Goal: Transaction & Acquisition: Purchase product/service

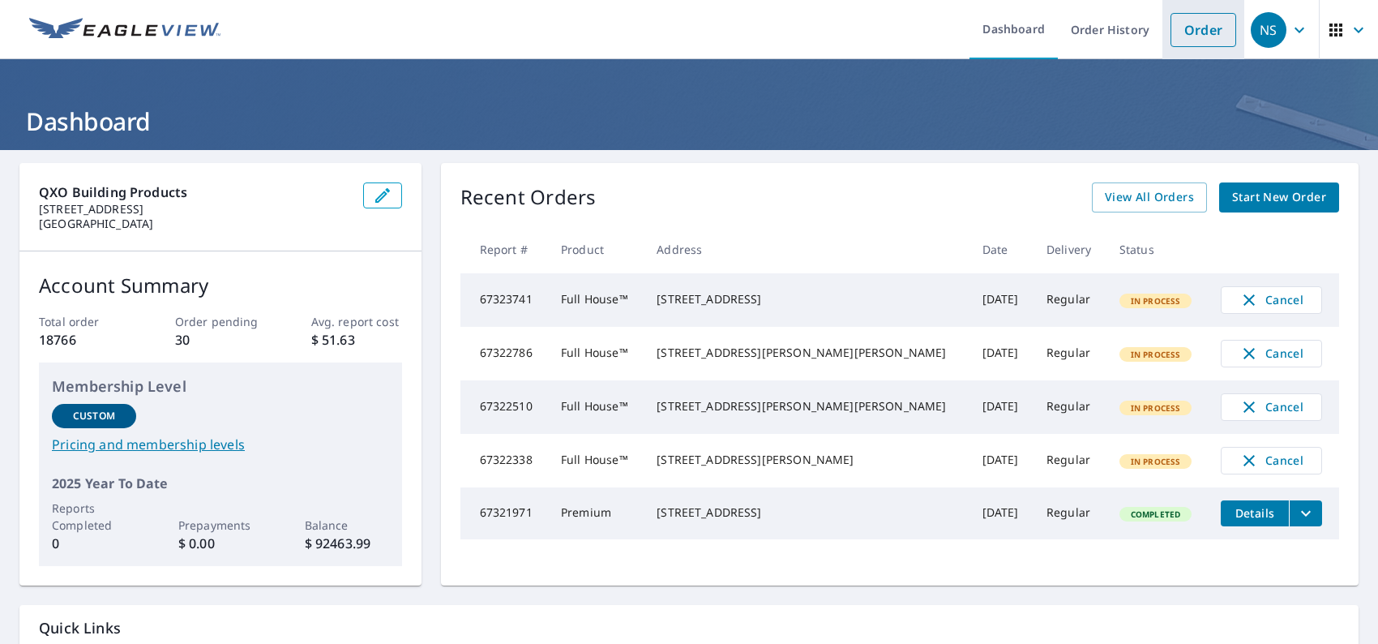
click at [1203, 42] on link "Order" at bounding box center [1203, 30] width 66 height 34
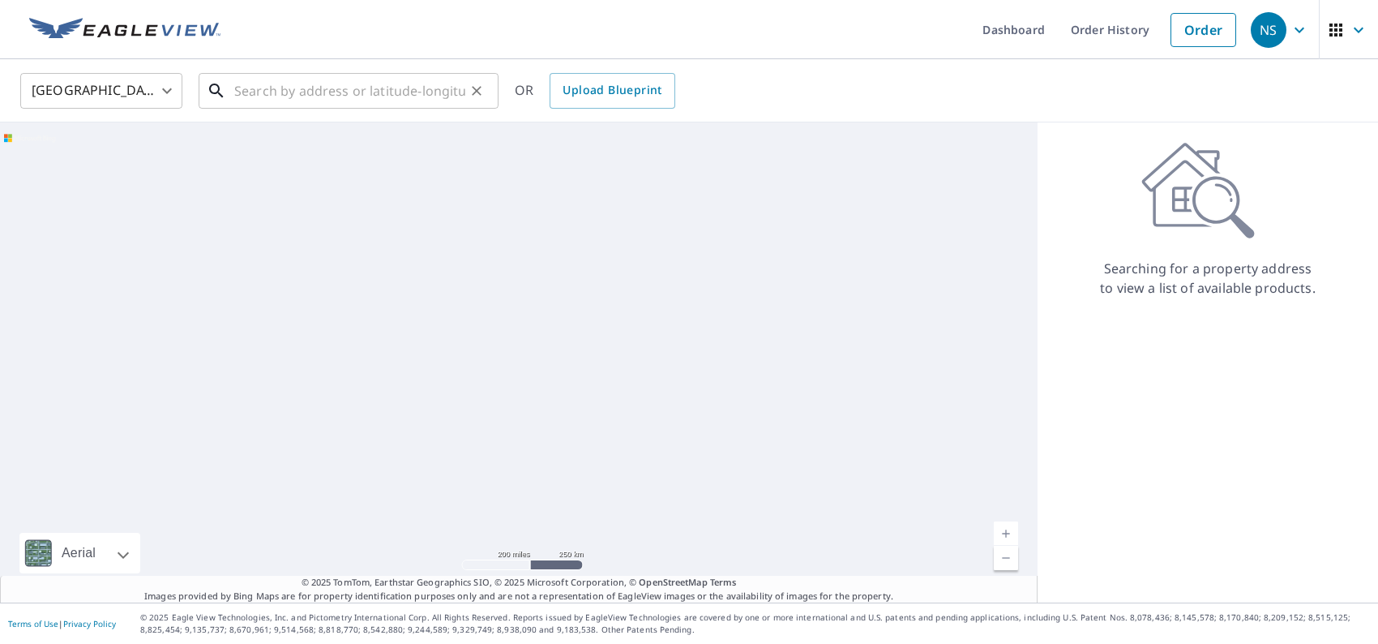
click at [427, 85] on input "text" at bounding box center [349, 90] width 231 height 45
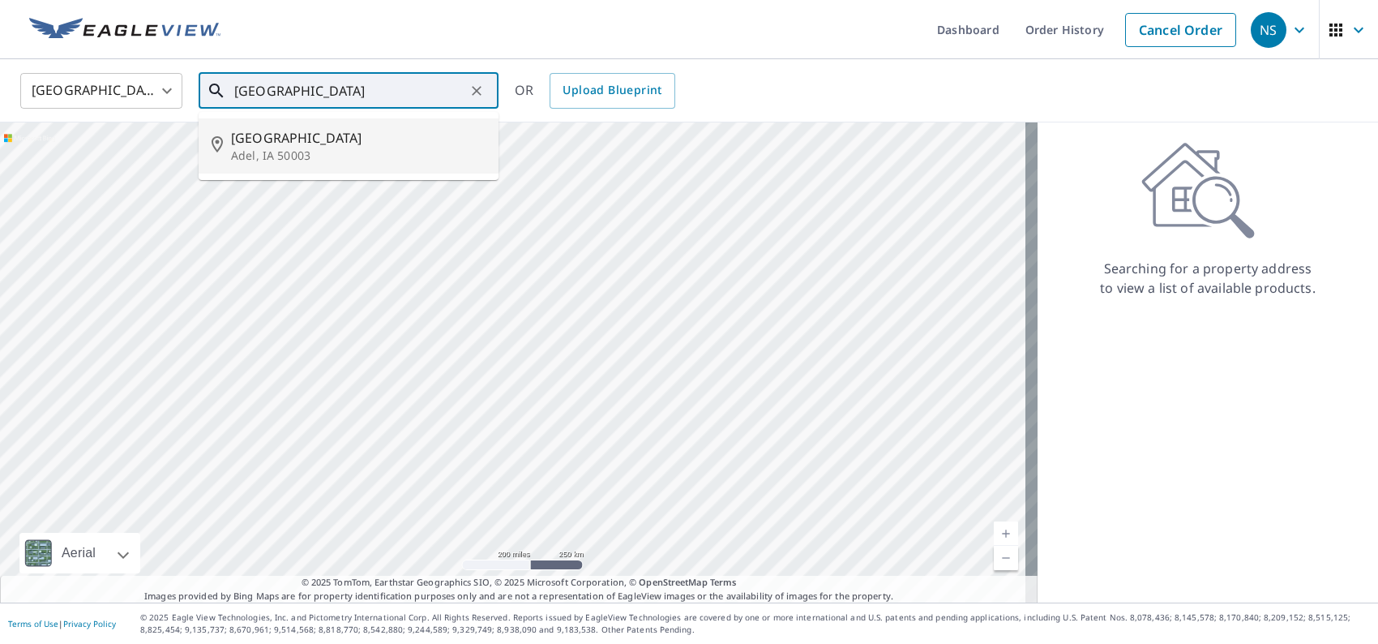
click at [399, 153] on p "Adel, IA 50003" at bounding box center [358, 156] width 255 height 16
type input "[STREET_ADDRESS][PERSON_NAME]"
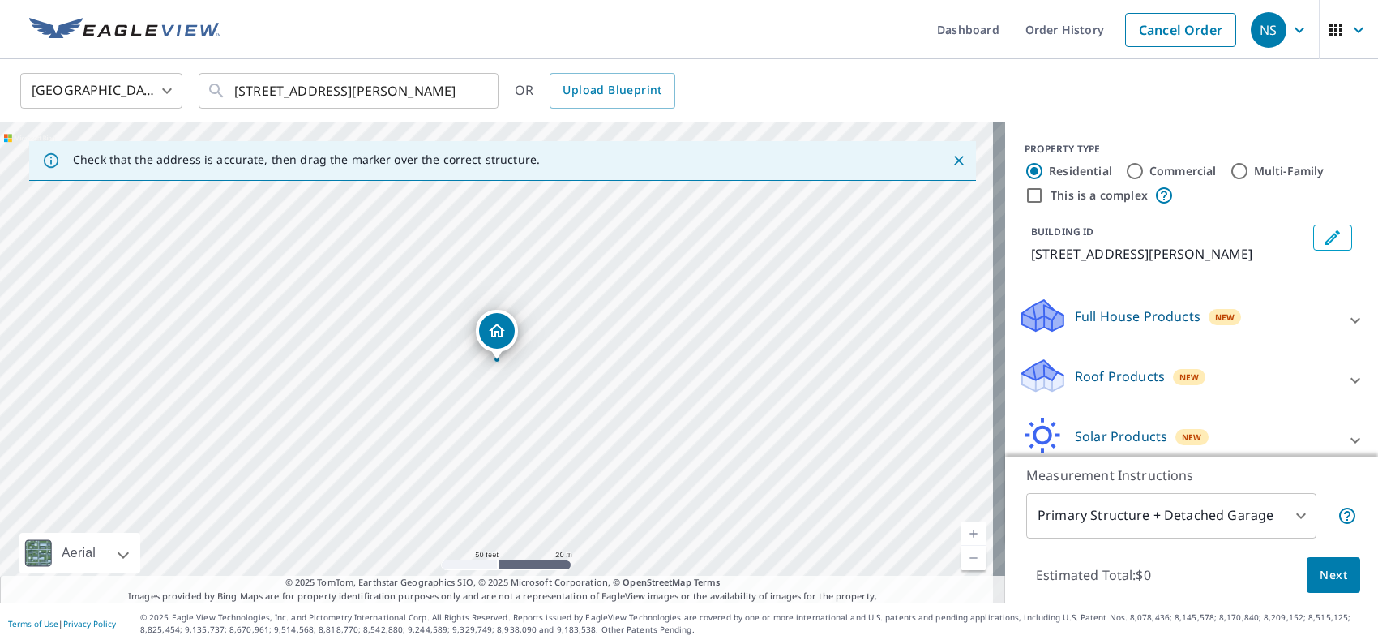
click at [1097, 309] on p "Full House Products" at bounding box center [1138, 315] width 126 height 19
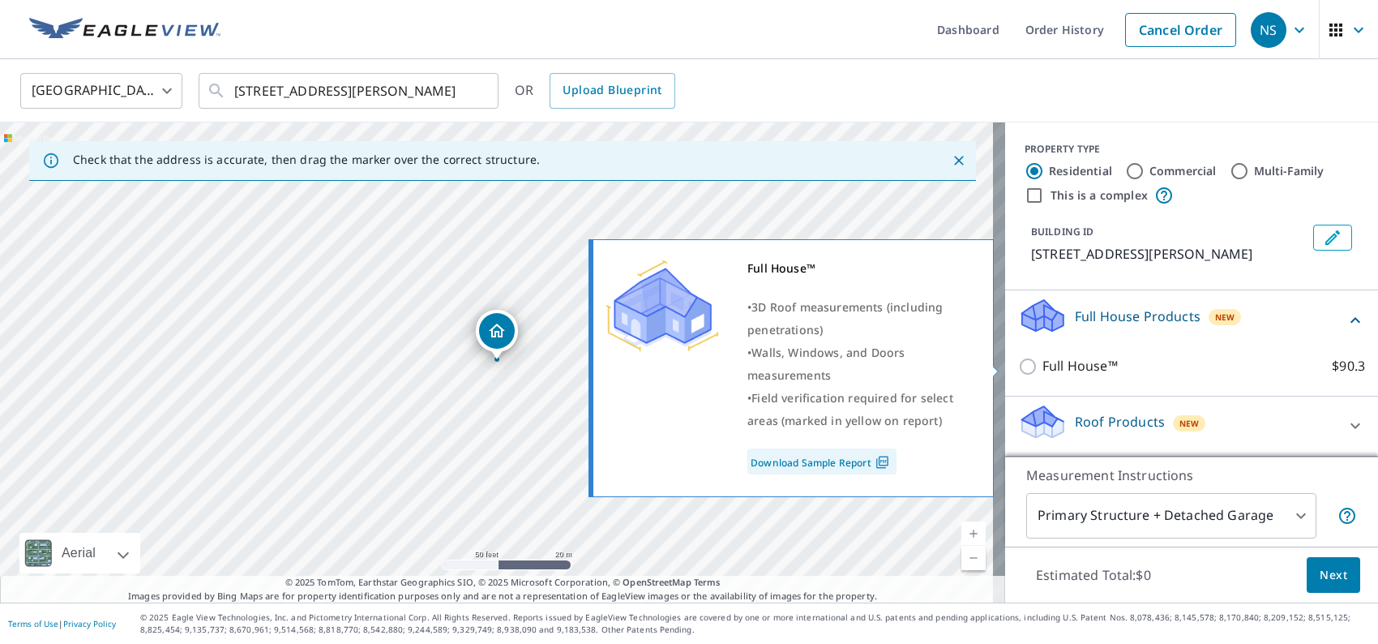
click at [1063, 366] on p "Full House™" at bounding box center [1079, 366] width 75 height 20
click at [1042, 366] on input "Full House™ $90.3" at bounding box center [1030, 366] width 24 height 19
checkbox input "true"
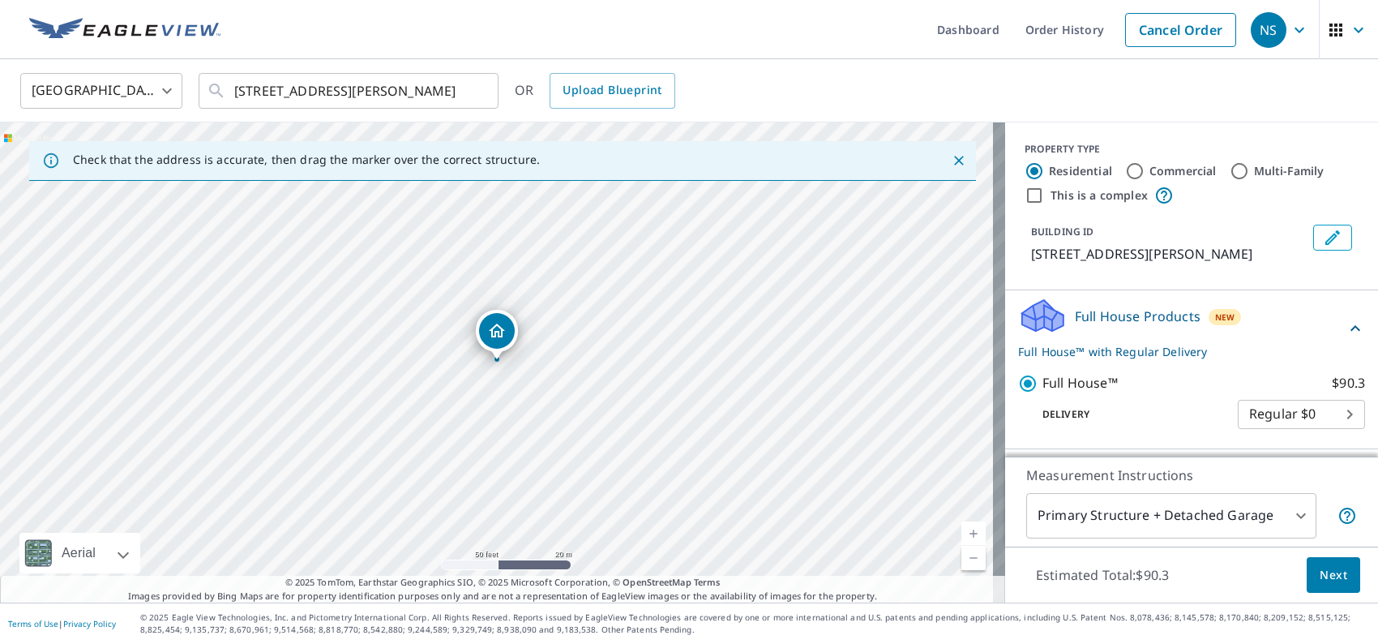
click at [1320, 575] on span "Next" at bounding box center [1334, 575] width 28 height 20
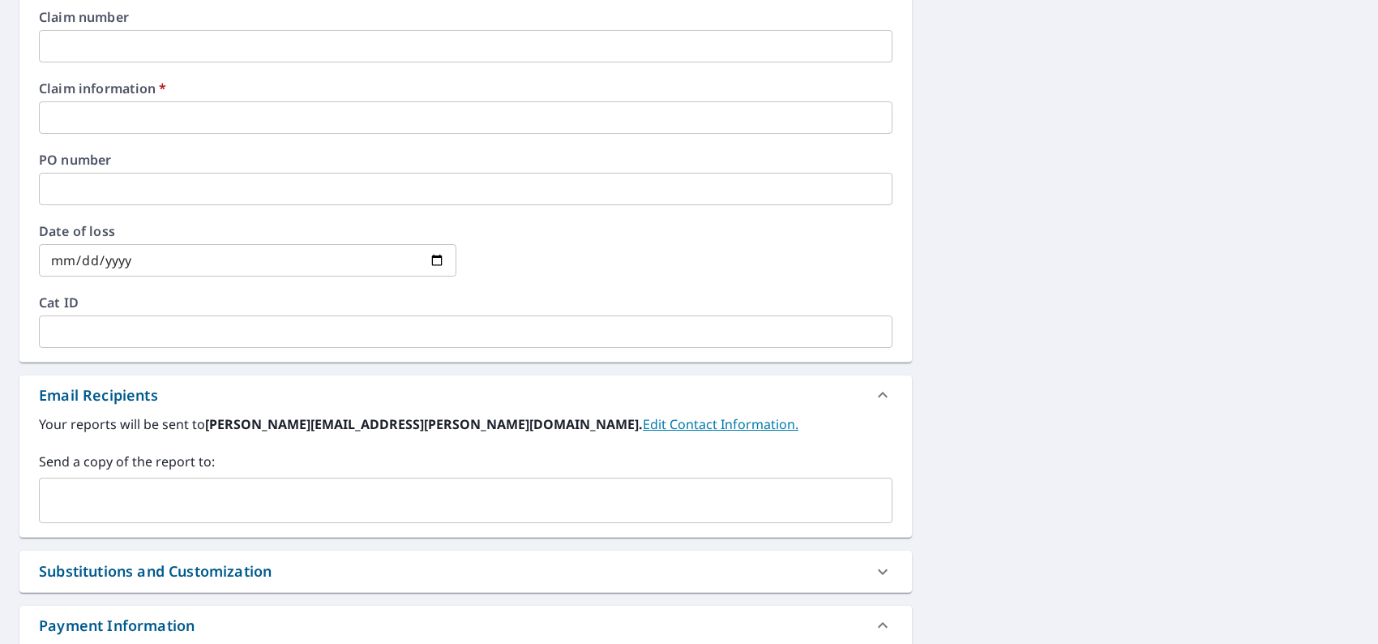
scroll to position [648, 0]
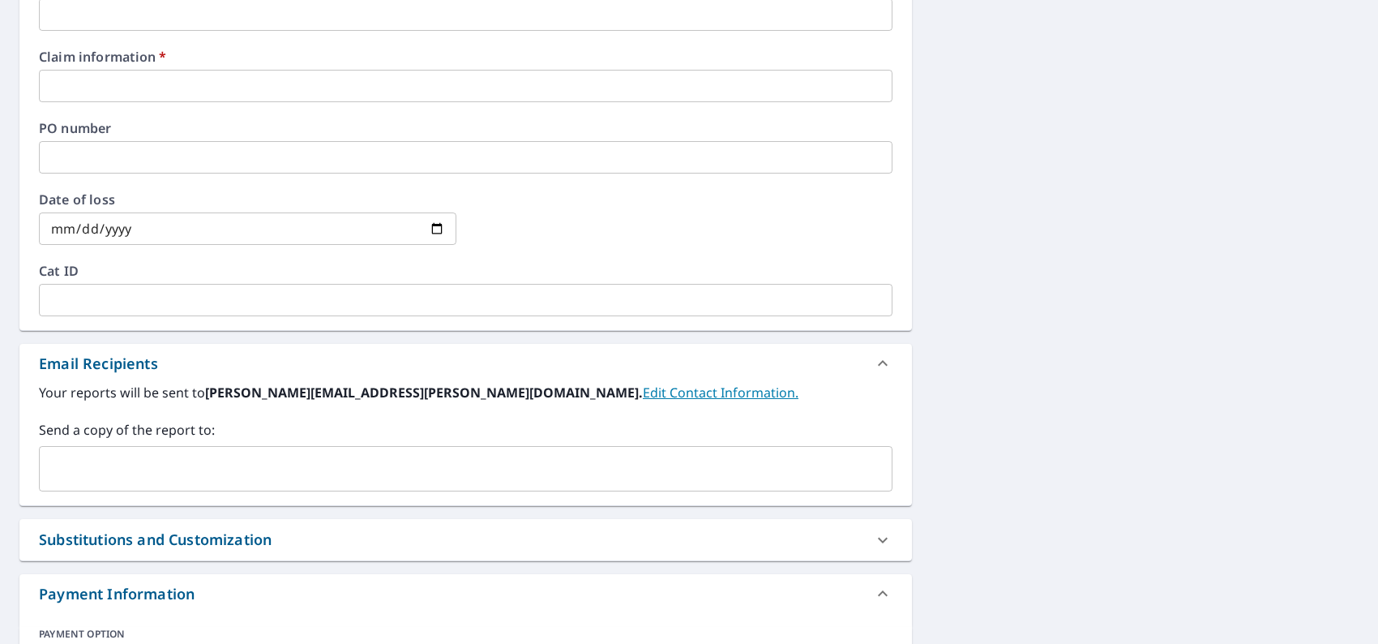
click at [109, 91] on input "text" at bounding box center [465, 86] width 853 height 32
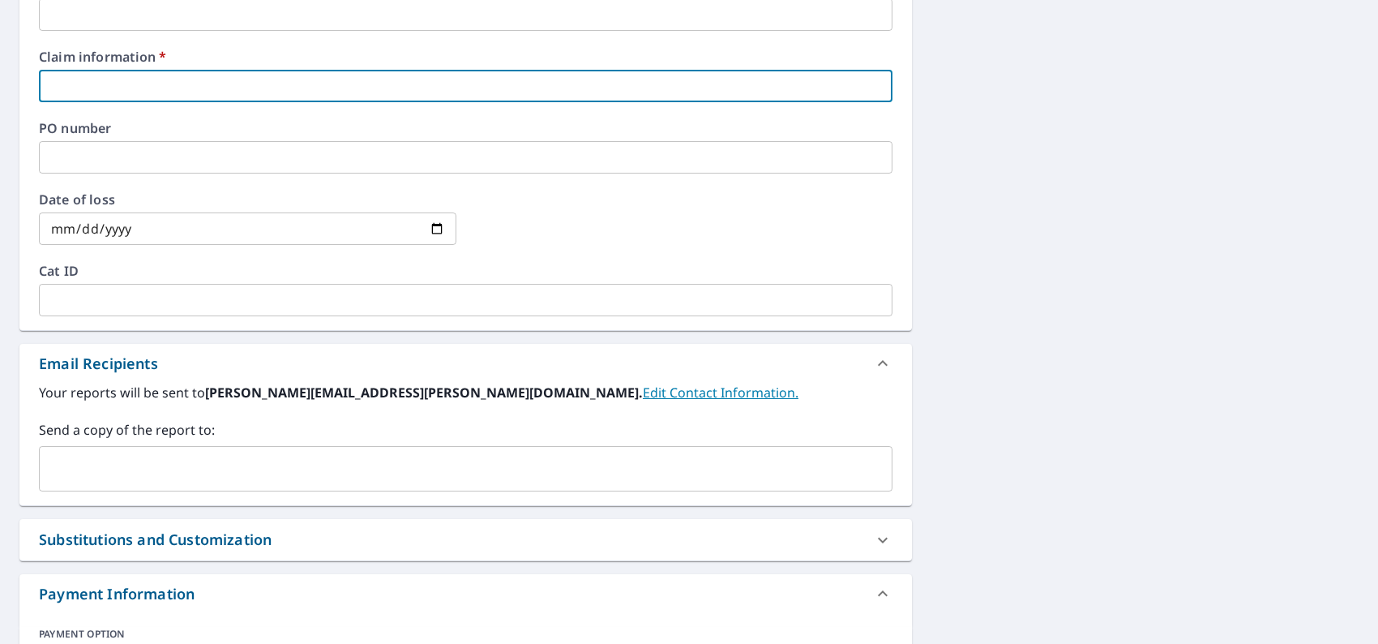
type input "0000"
checkbox input "true"
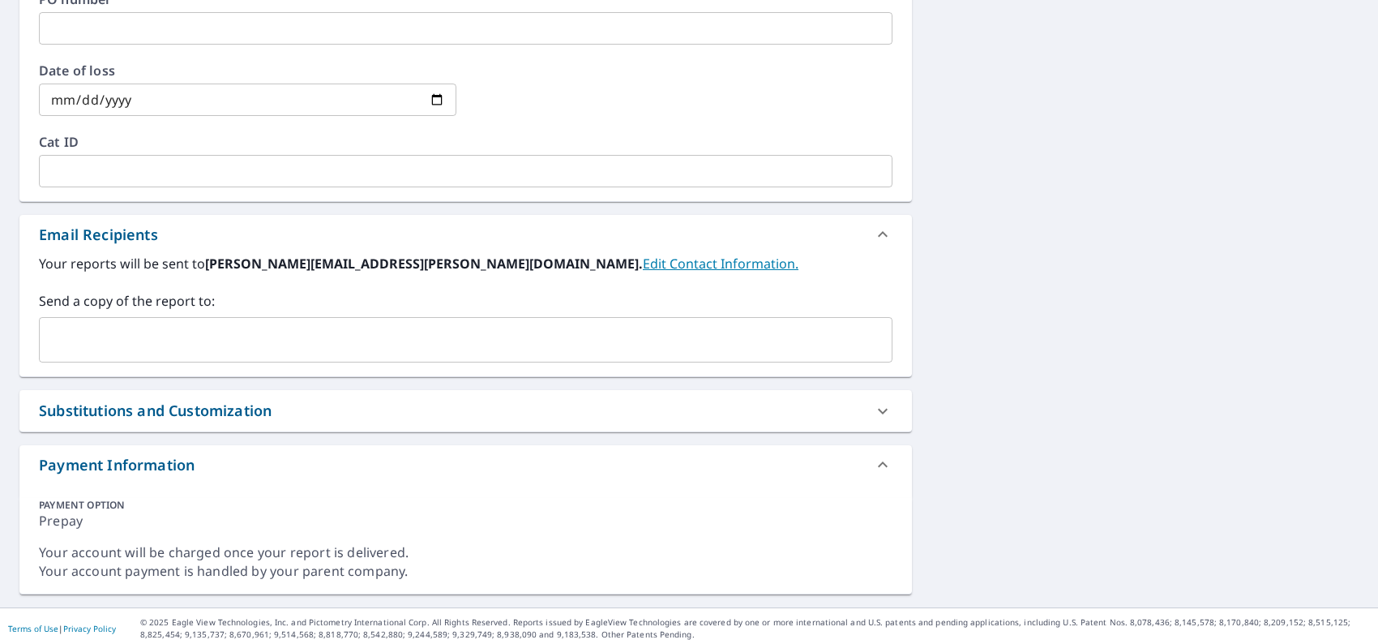
scroll to position [781, 0]
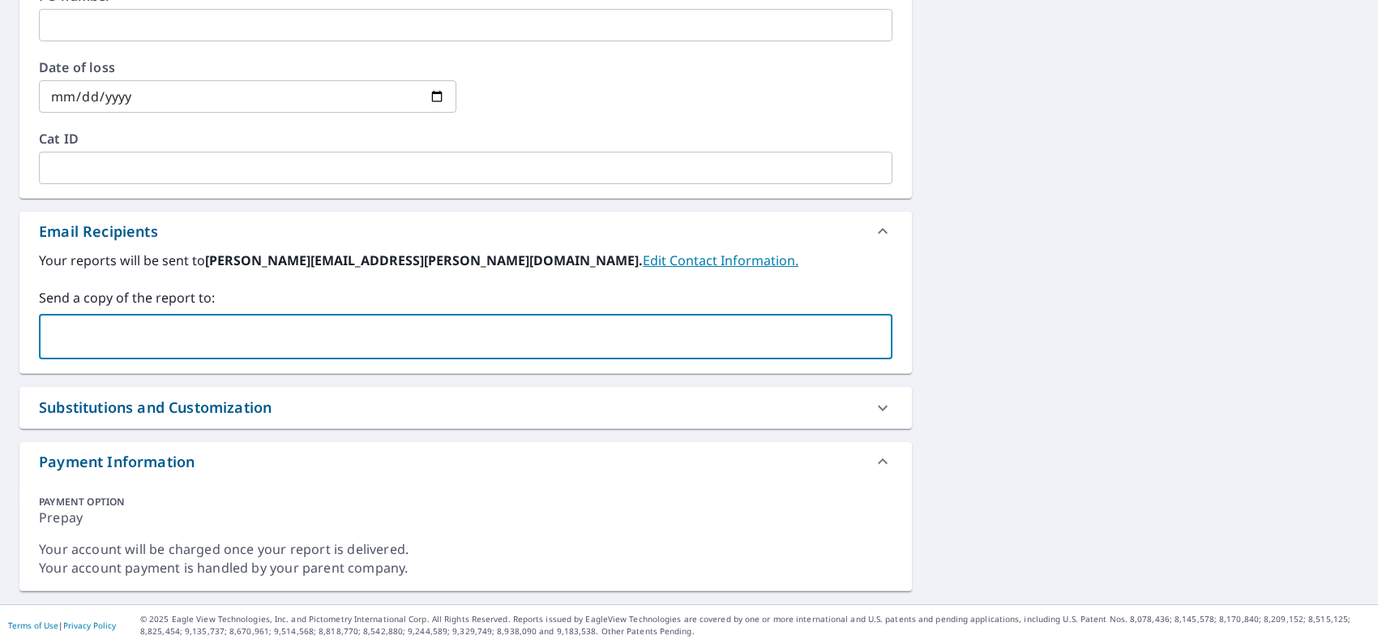
click at [126, 338] on input "text" at bounding box center [453, 336] width 815 height 31
type input "[EMAIL_ADDRESS][DOMAIN_NAME]"
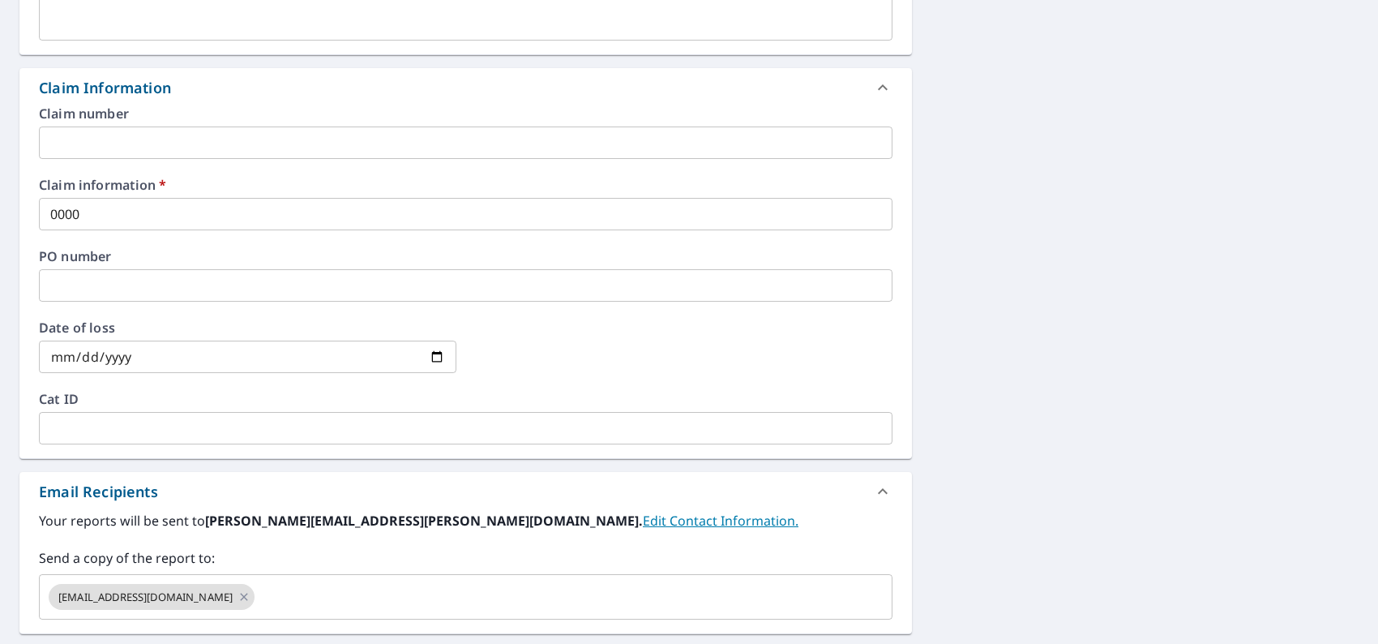
scroll to position [375, 0]
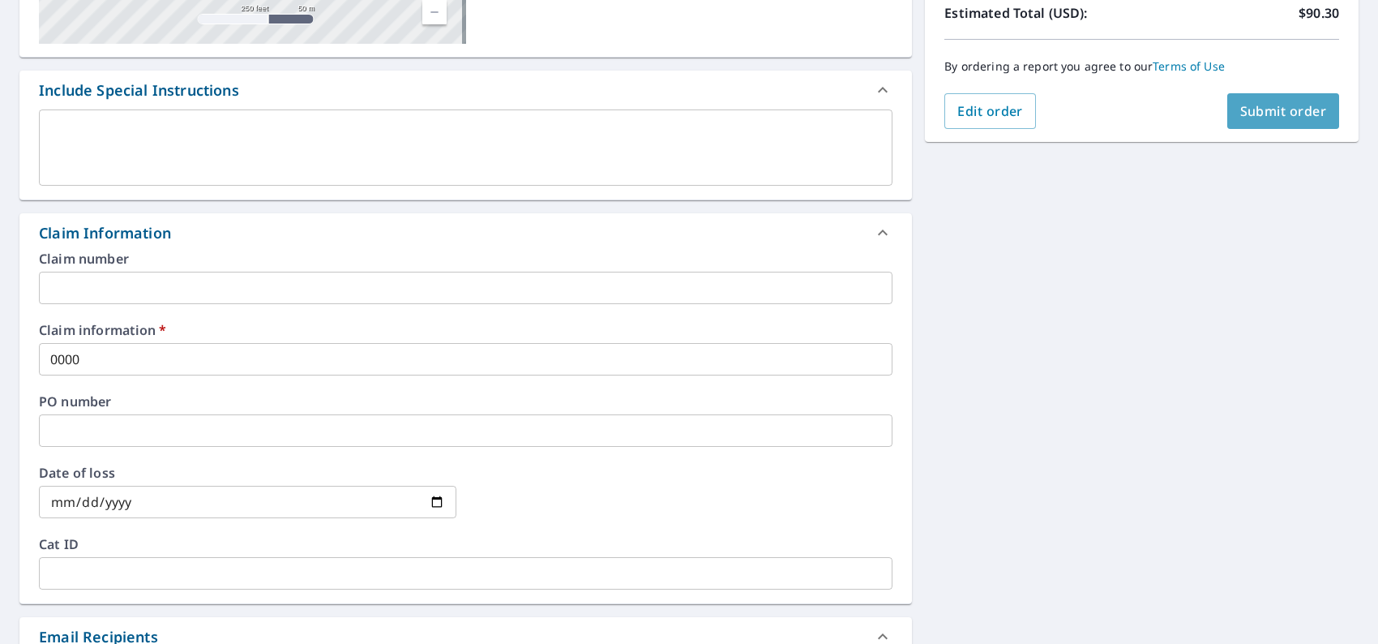
click at [1243, 117] on span "Submit order" at bounding box center [1283, 111] width 87 height 18
checkbox input "true"
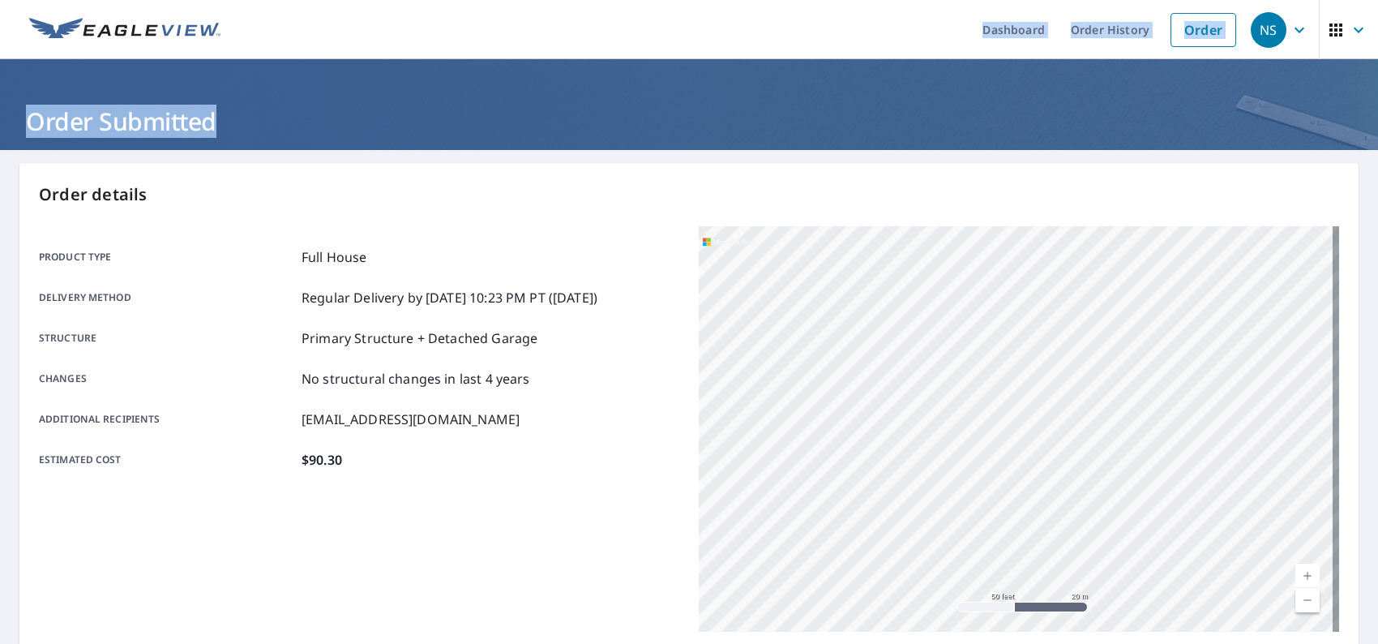
drag, startPoint x: 372, startPoint y: 103, endPoint x: 531, endPoint y: 45, distance: 169.2
click at [228, 41] on div "Dashboard Order History Order NS Order Submitted Order details Product type Ful…" at bounding box center [689, 322] width 1378 height 644
